Goal: Task Accomplishment & Management: Manage account settings

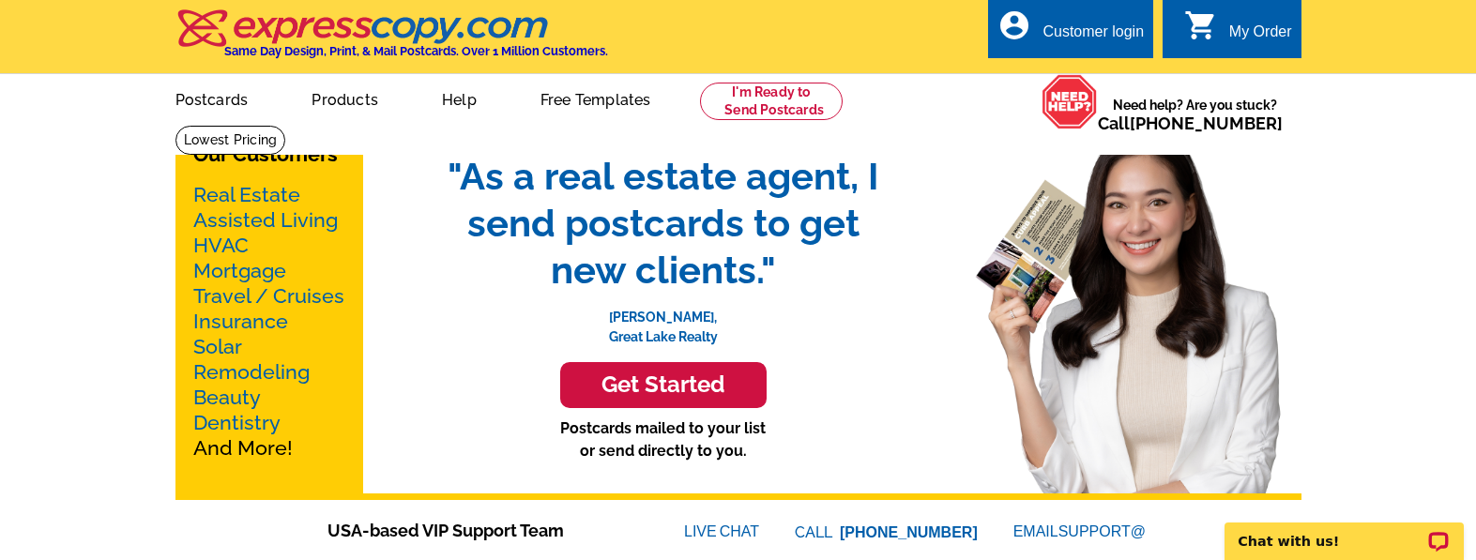
click at [1082, 29] on div "Customer login" at bounding box center [1093, 36] width 101 height 26
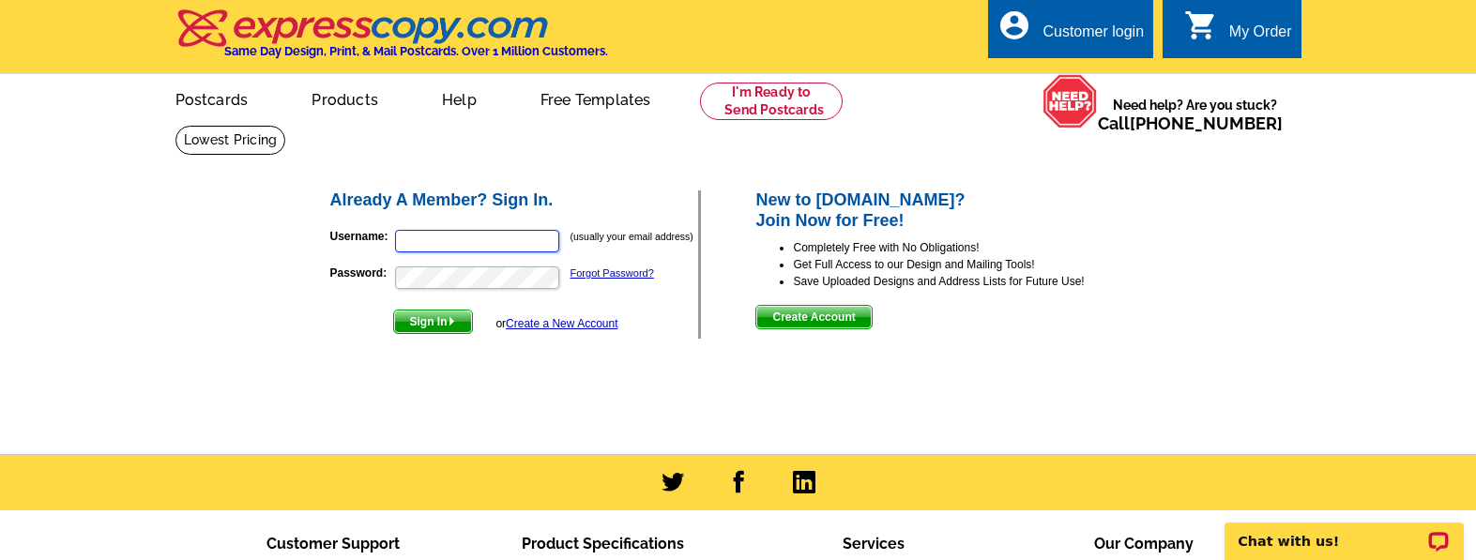
type input "[EMAIL_ADDRESS][DOMAIN_NAME]"
click at [432, 325] on span "Sign In" at bounding box center [433, 322] width 78 height 23
